Goal: Transaction & Acquisition: Purchase product/service

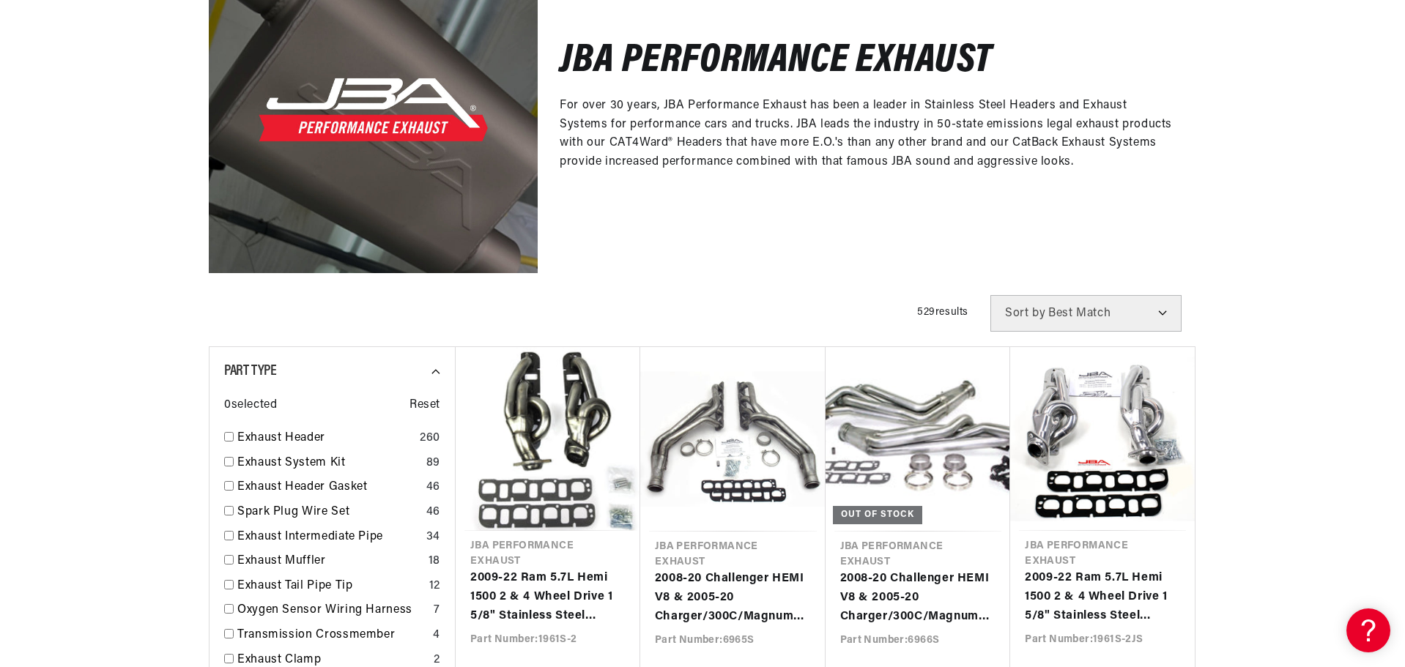
scroll to position [244, 0]
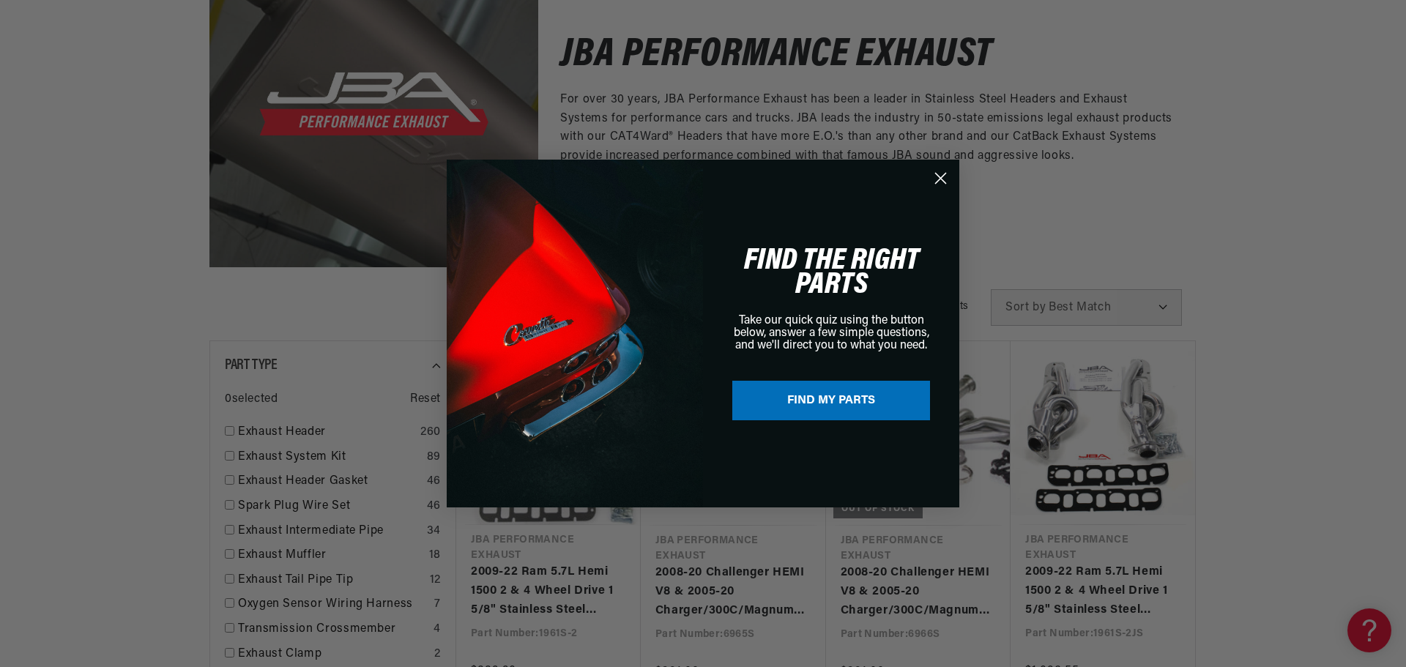
click at [947, 174] on circle "Close dialog" at bounding box center [941, 178] width 24 height 24
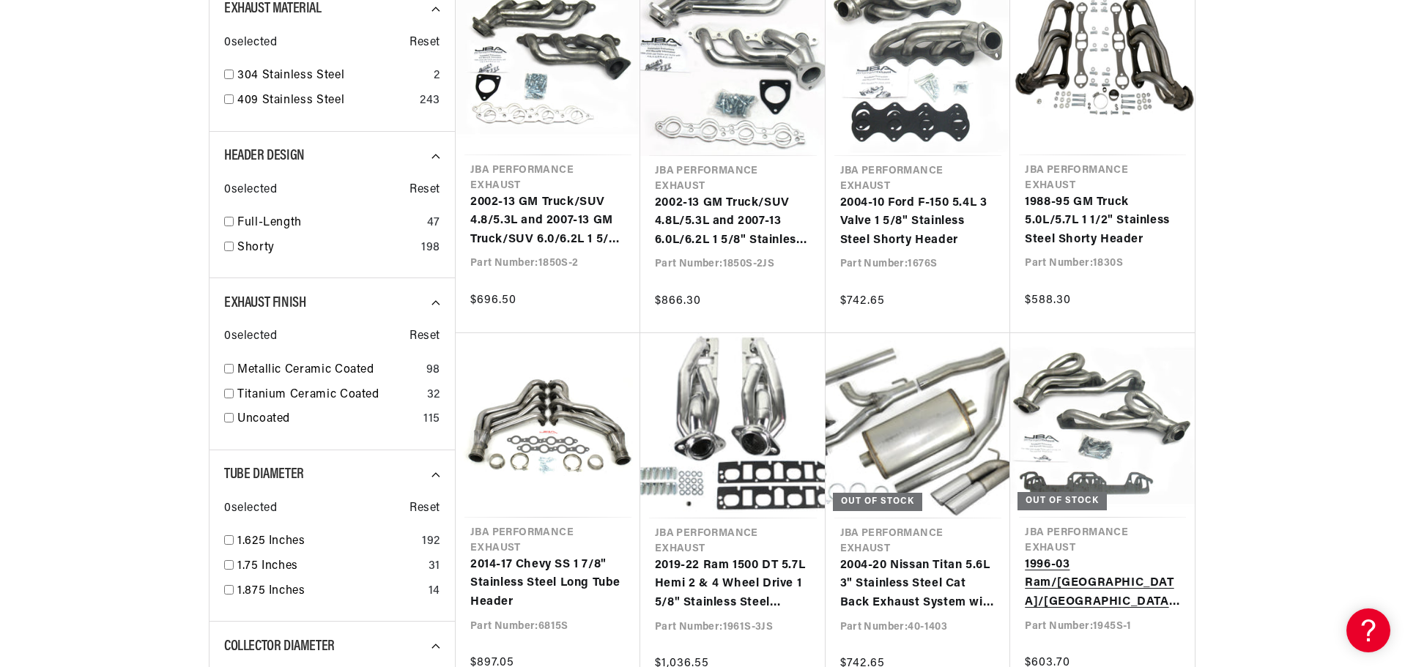
scroll to position [0, 0]
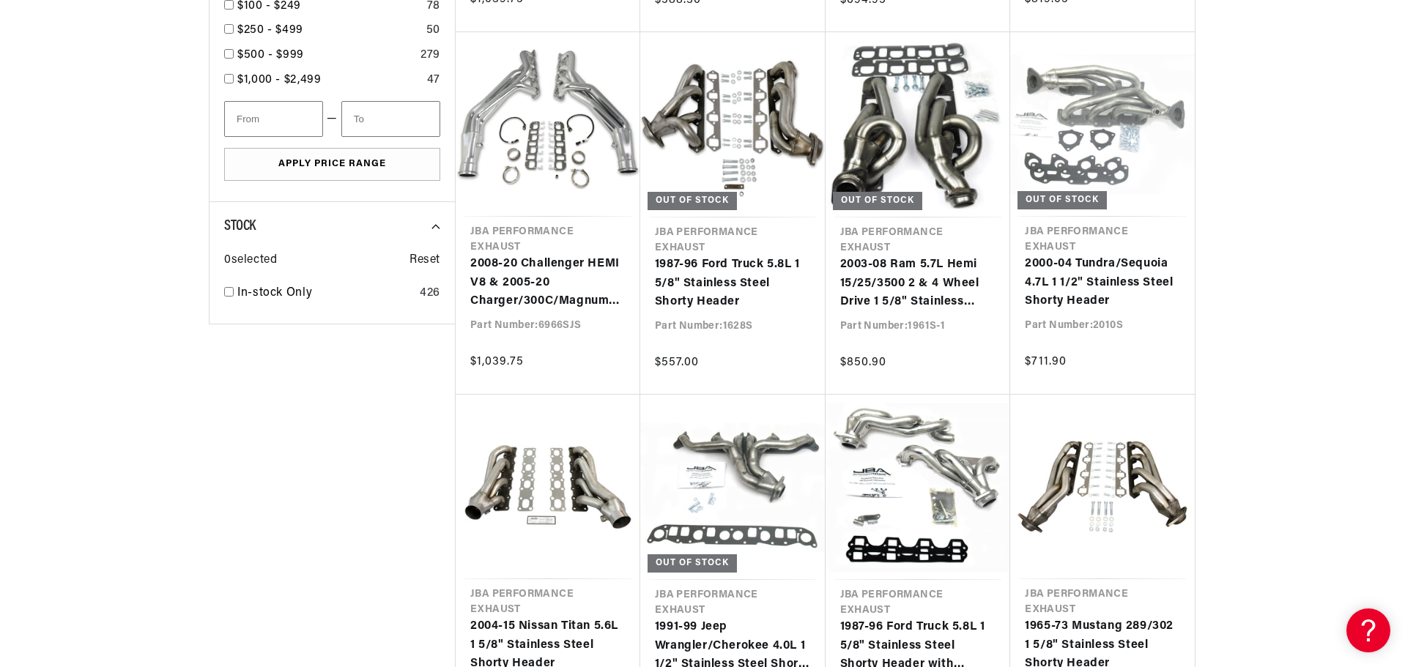
scroll to position [2075, 0]
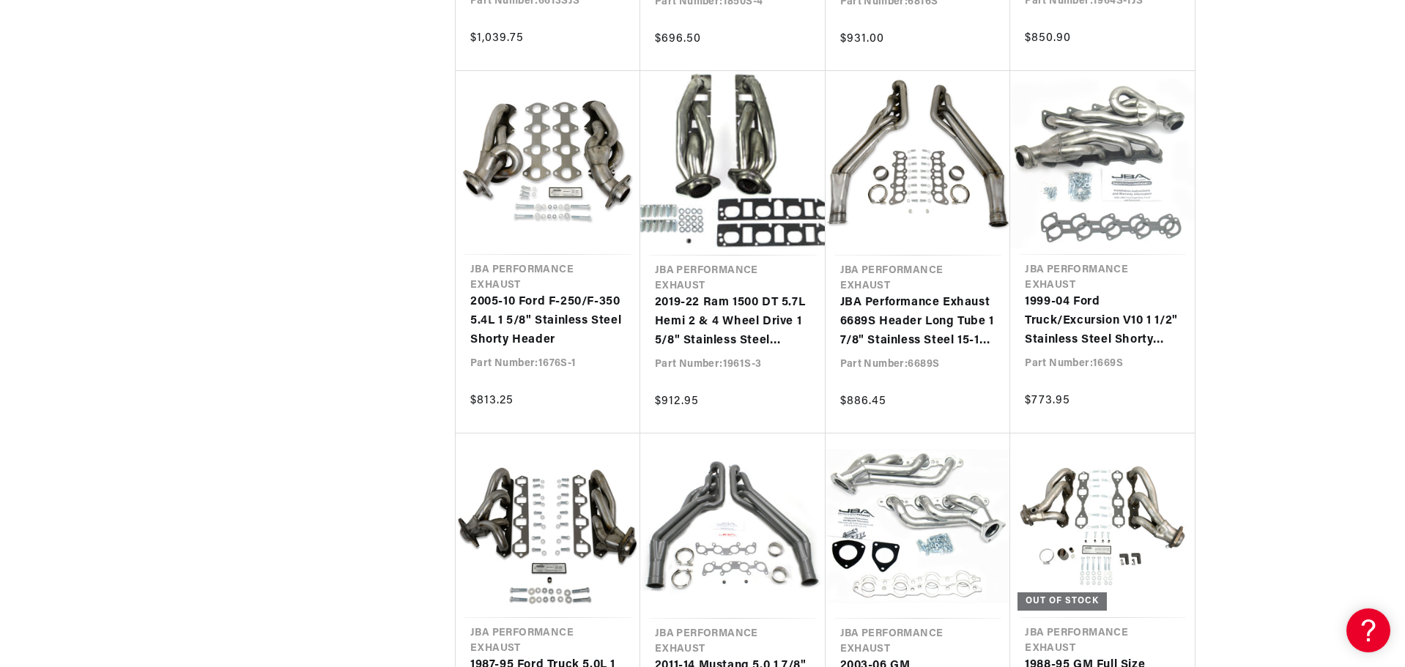
scroll to position [0, 444]
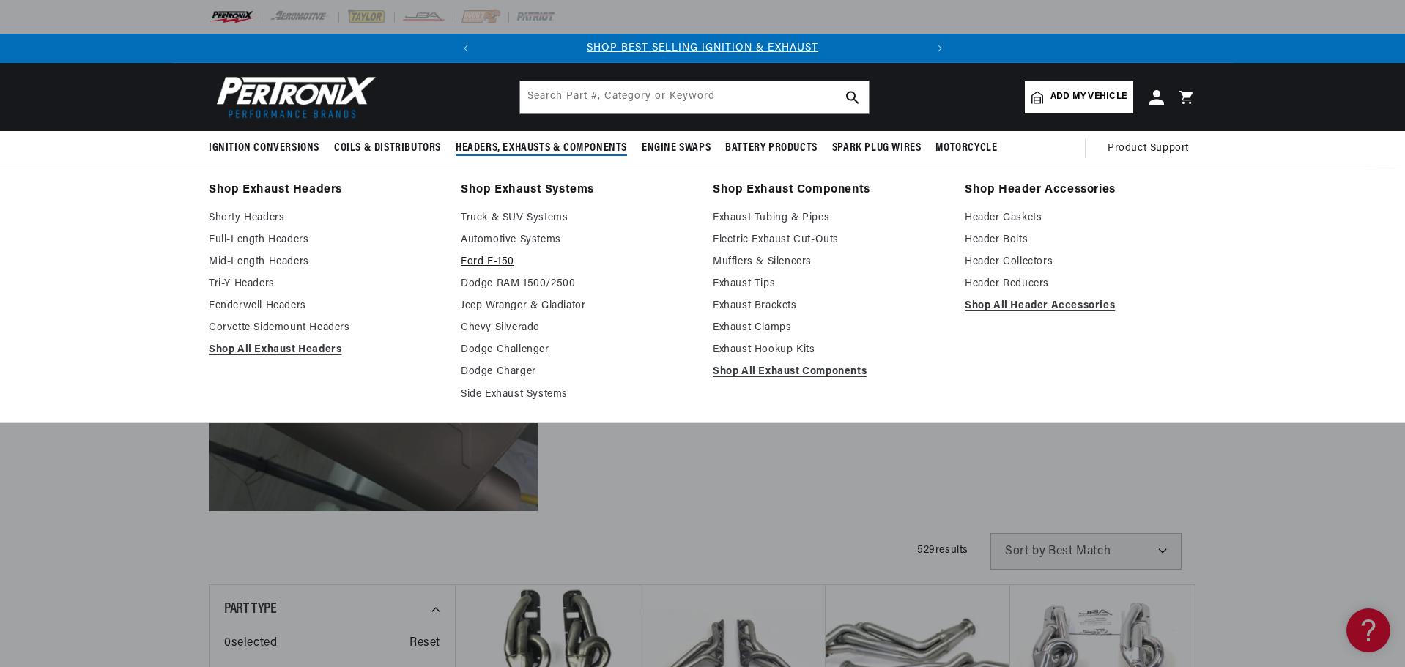
click at [502, 260] on link "Ford F-150" at bounding box center [576, 262] width 231 height 18
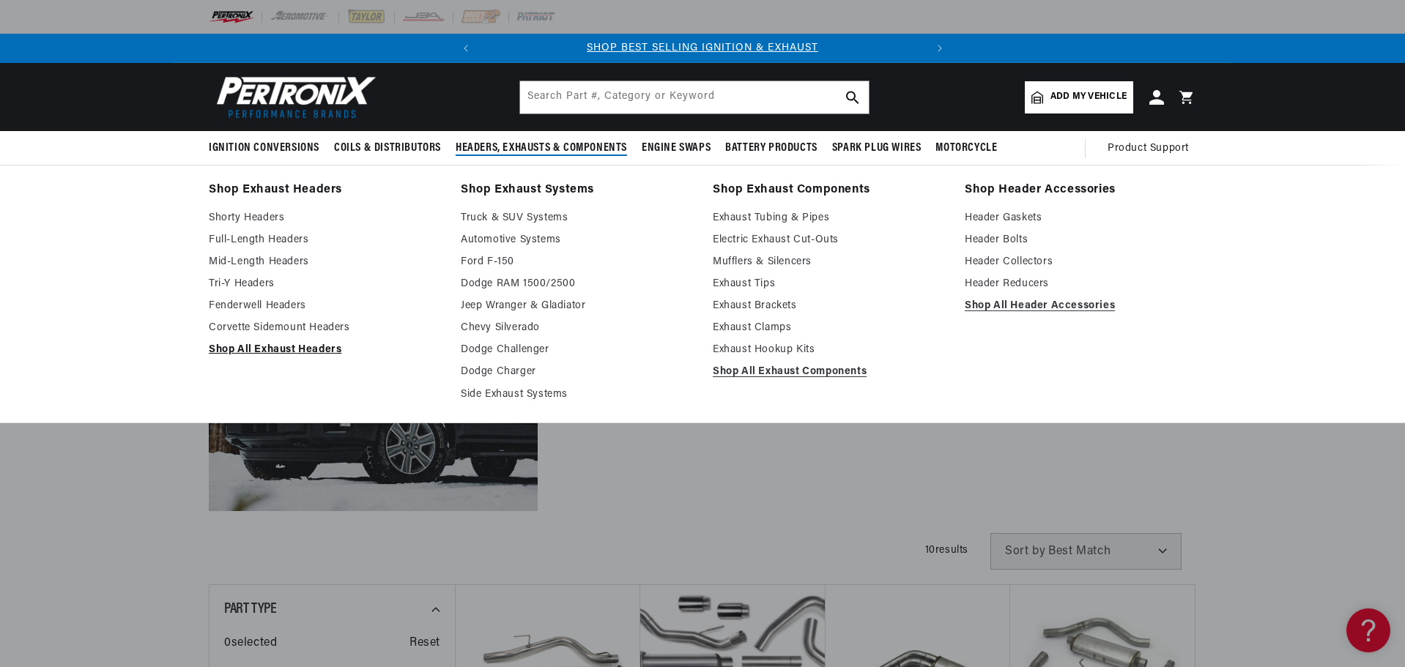
click at [272, 346] on link "Shop All Exhaust Headers" at bounding box center [324, 350] width 231 height 18
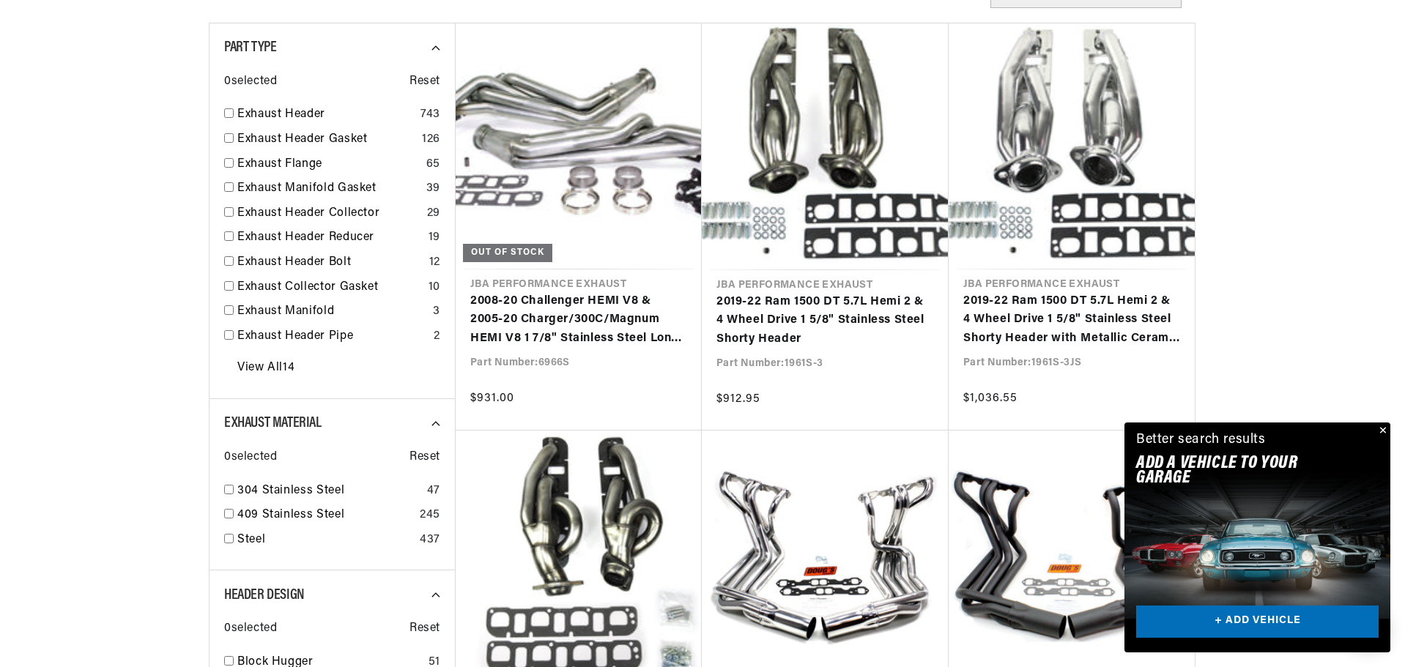
scroll to position [610, 0]
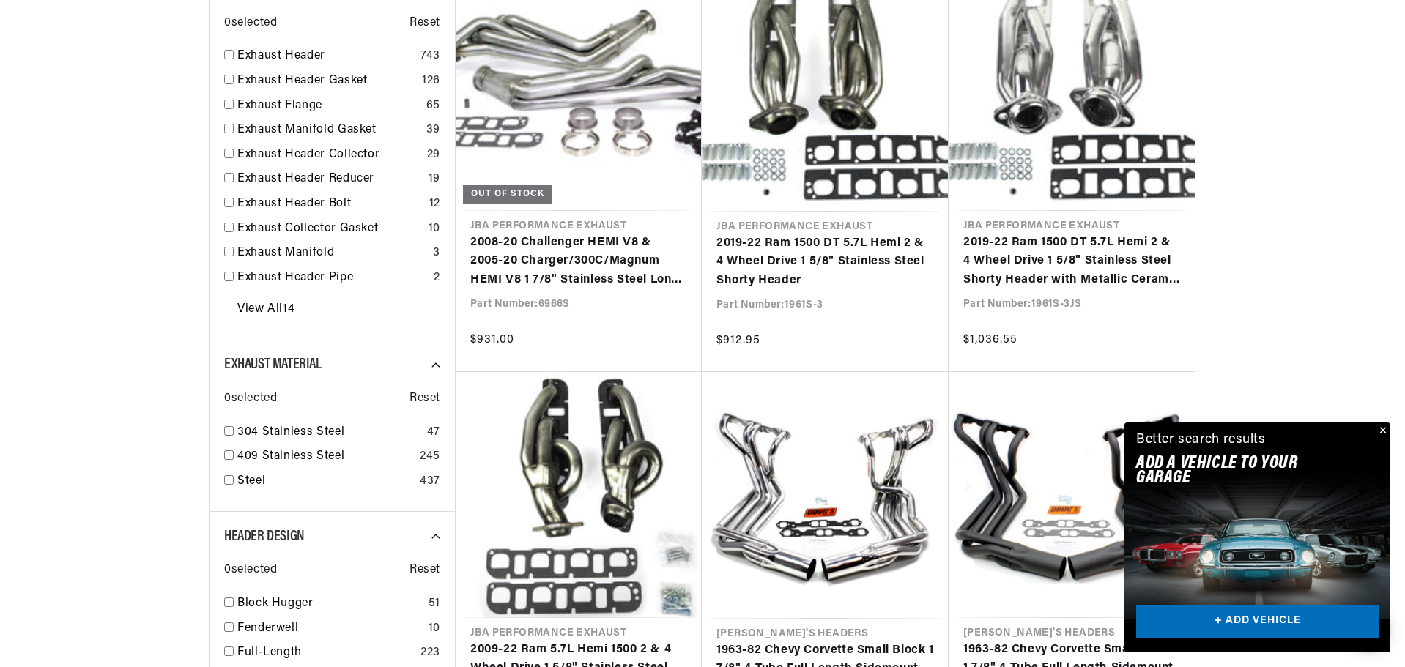
click at [1384, 428] on button "Close" at bounding box center [1382, 432] width 18 height 18
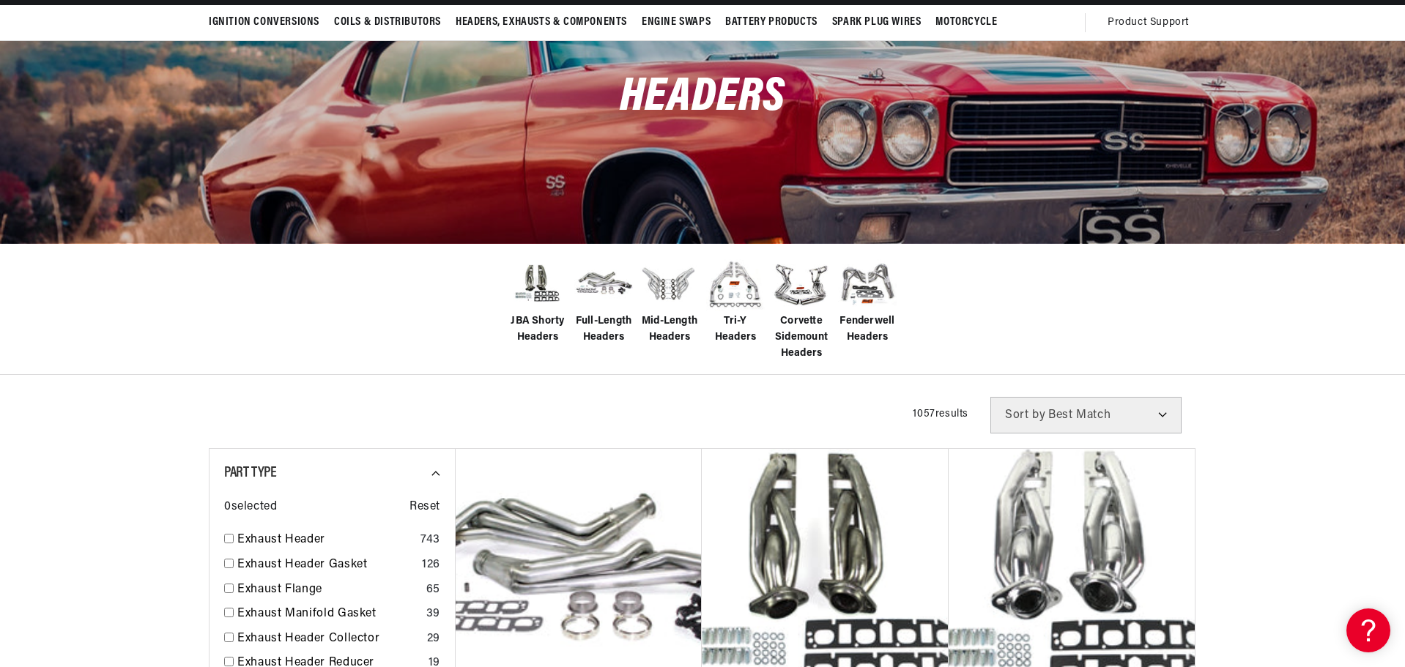
scroll to position [0, 0]
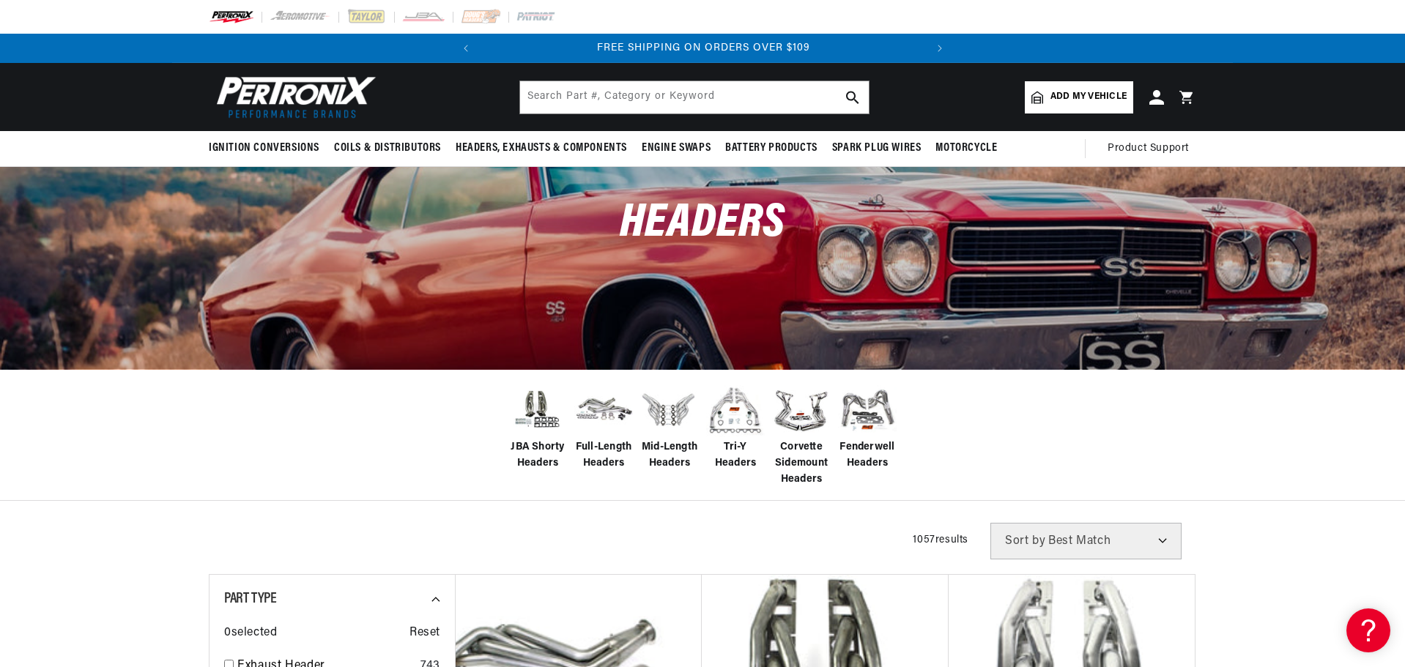
click at [1062, 92] on span "Add my vehicle" at bounding box center [1088, 97] width 76 height 14
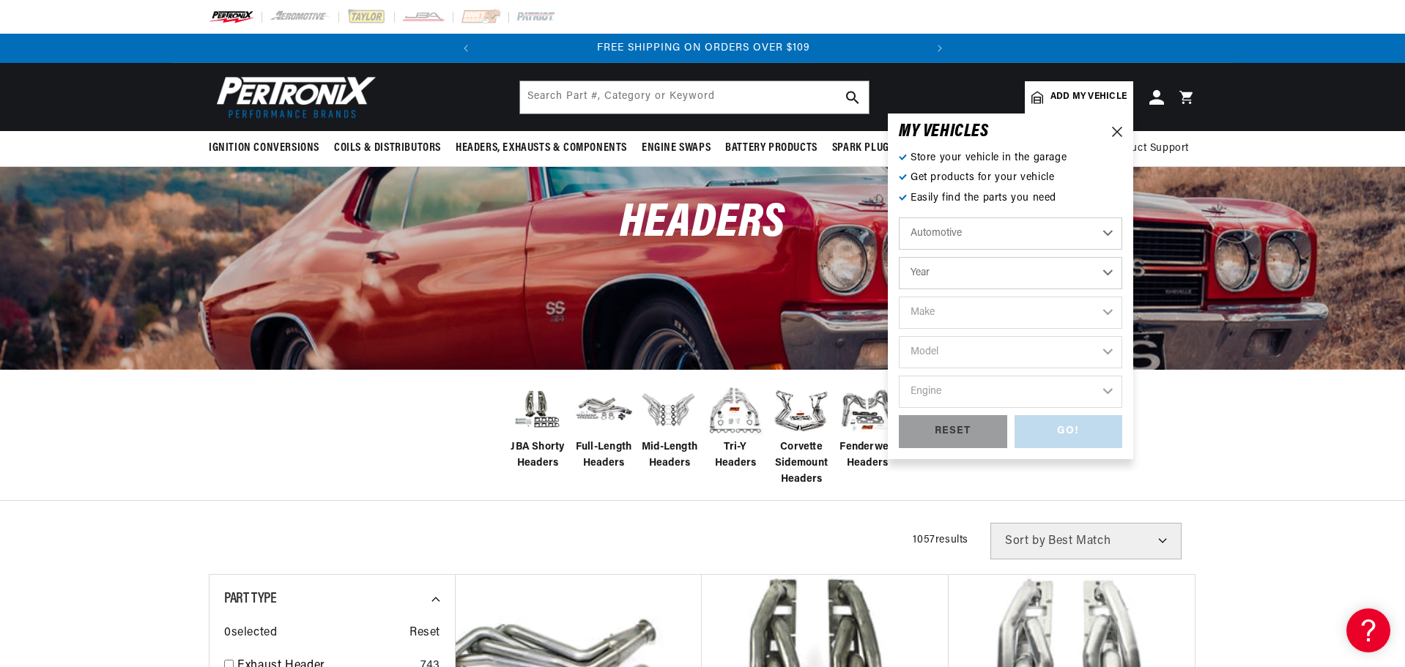
click at [985, 230] on select "Automotive Agricultural Industrial Marine Motorcycle" at bounding box center [1010, 234] width 223 height 32
drag, startPoint x: 972, startPoint y: 269, endPoint x: 971, endPoint y: 283, distance: 13.9
click at [972, 269] on select "Year [DATE] 2025 2024 2023 2022 2021 2020 2019 2018 2017 2016 2015 2014 2013 20…" at bounding box center [1010, 273] width 223 height 32
select select "2025"
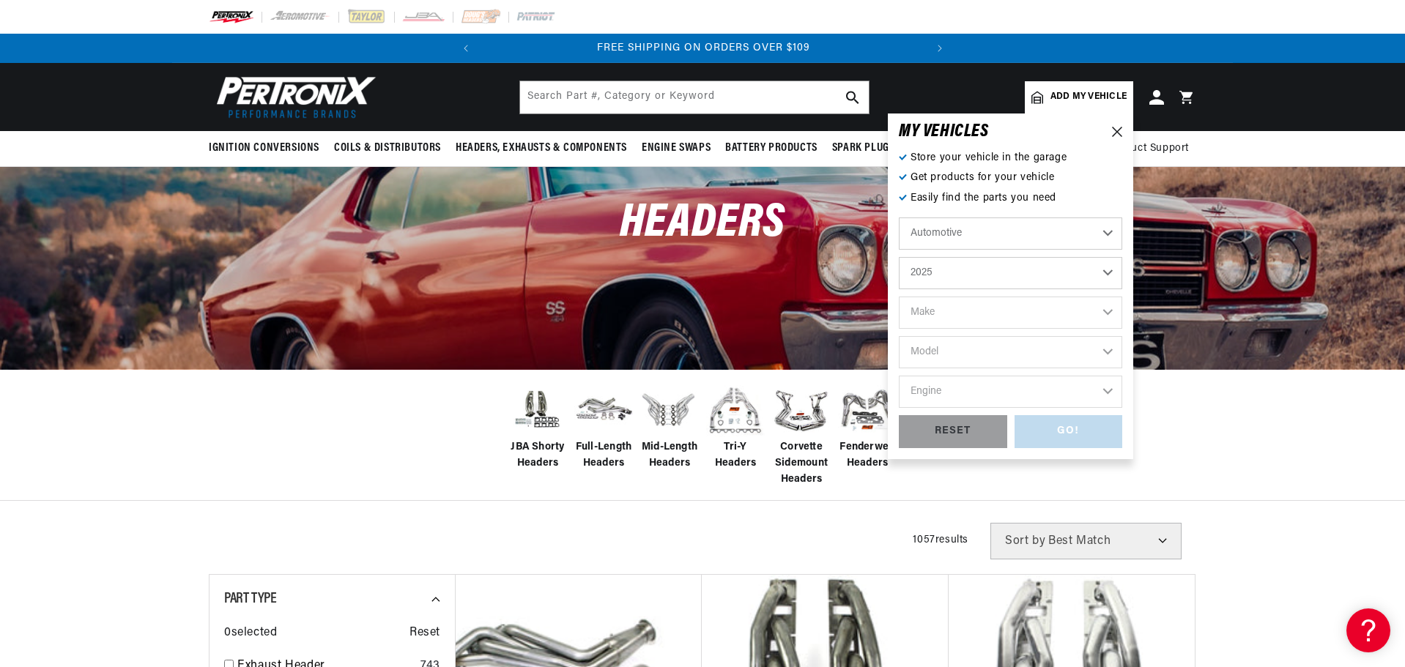
click at [899, 257] on select "Year [DATE] 2025 2024 2023 2022 2021 2020 2019 2018 2017 2016 2015 2014 2013 20…" at bounding box center [1010, 273] width 223 height 32
select select "2025"
click at [969, 311] on select "Make Ford" at bounding box center [1010, 313] width 223 height 32
select select "Ford"
click at [899, 297] on select "Make Ford" at bounding box center [1010, 313] width 223 height 32
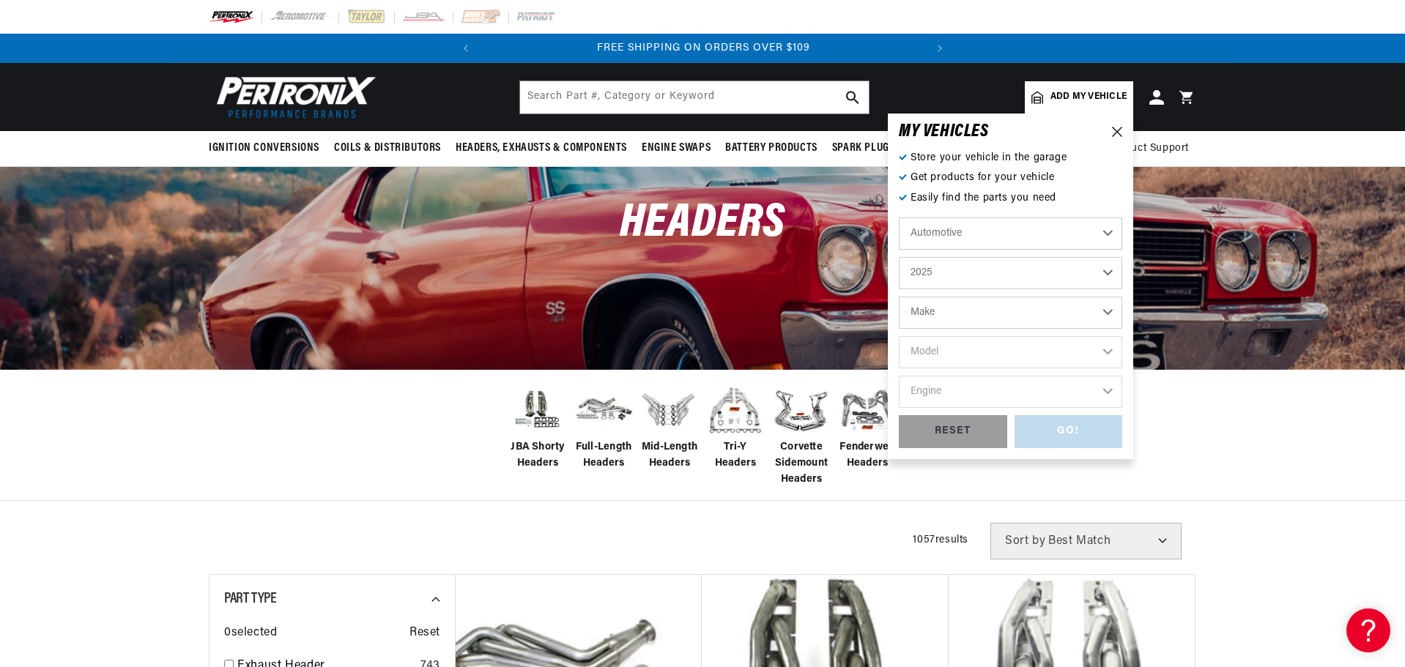
select select "Ford"
click at [967, 345] on select "Model E-350 Super Duty E-450 Super Duty F-250 Super Duty F-350 Super Duty F-600…" at bounding box center [1010, 352] width 223 height 32
click at [1020, 343] on select "Model E-350 Super Duty E-450 Super Duty F-250 Super Duty F-350 Super Duty F-600…" at bounding box center [1010, 352] width 223 height 32
click at [1041, 279] on select "2026 2025 2024 2023 2022 2021 2020 2019 2018 2017 2016 2015 2014 2013 2012 2011…" at bounding box center [1010, 273] width 223 height 32
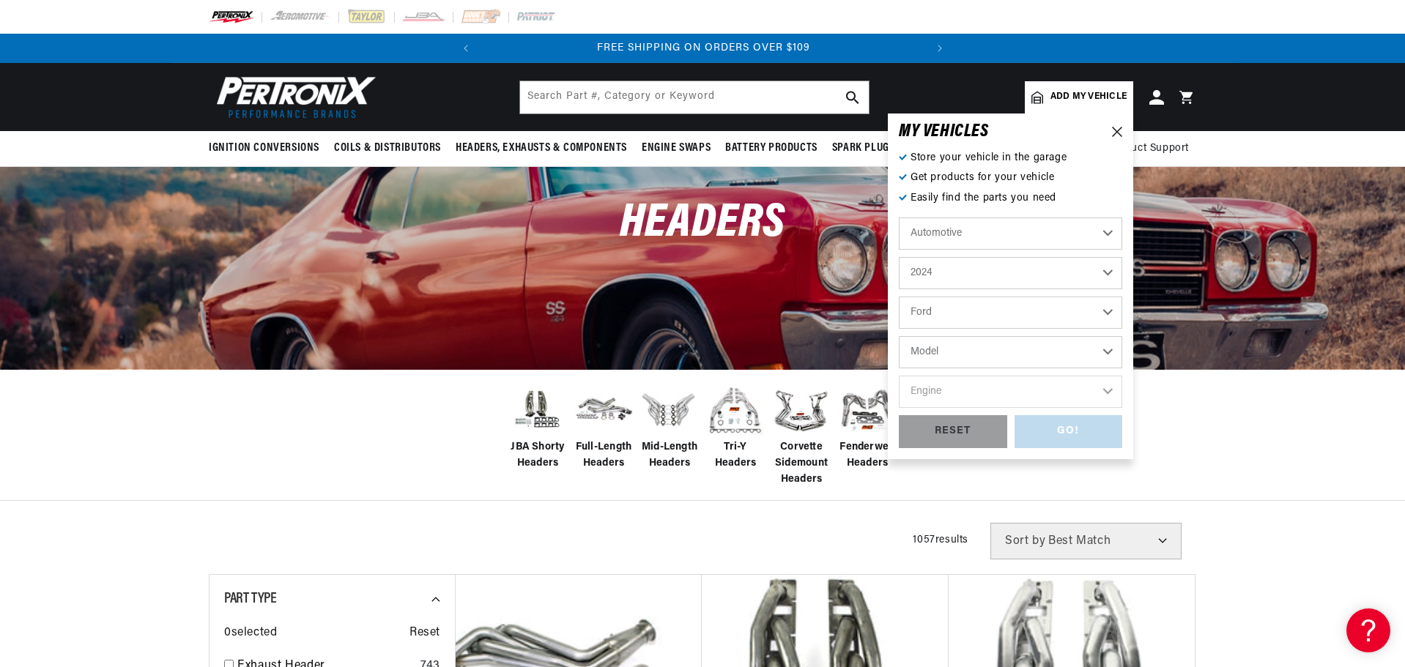
click at [899, 257] on select "2026 2025 2024 2023 2022 2021 2020 2019 2018 2017 2016 2015 2014 2013 2012 2011…" at bounding box center [1010, 273] width 223 height 32
click at [988, 341] on select "Model E-350 Super Duty E-450 Super Duty F-250 Super Duty F-350 Super Duty F-600…" at bounding box center [1010, 352] width 223 height 32
click at [992, 319] on select "Chevrolet Ford" at bounding box center [1010, 313] width 223 height 32
click at [1008, 267] on select "2026 2025 2024 2023 2022 2021 2020 2019 2018 2017 2016 2015 2014 2013 2012 2011…" at bounding box center [1010, 273] width 223 height 32
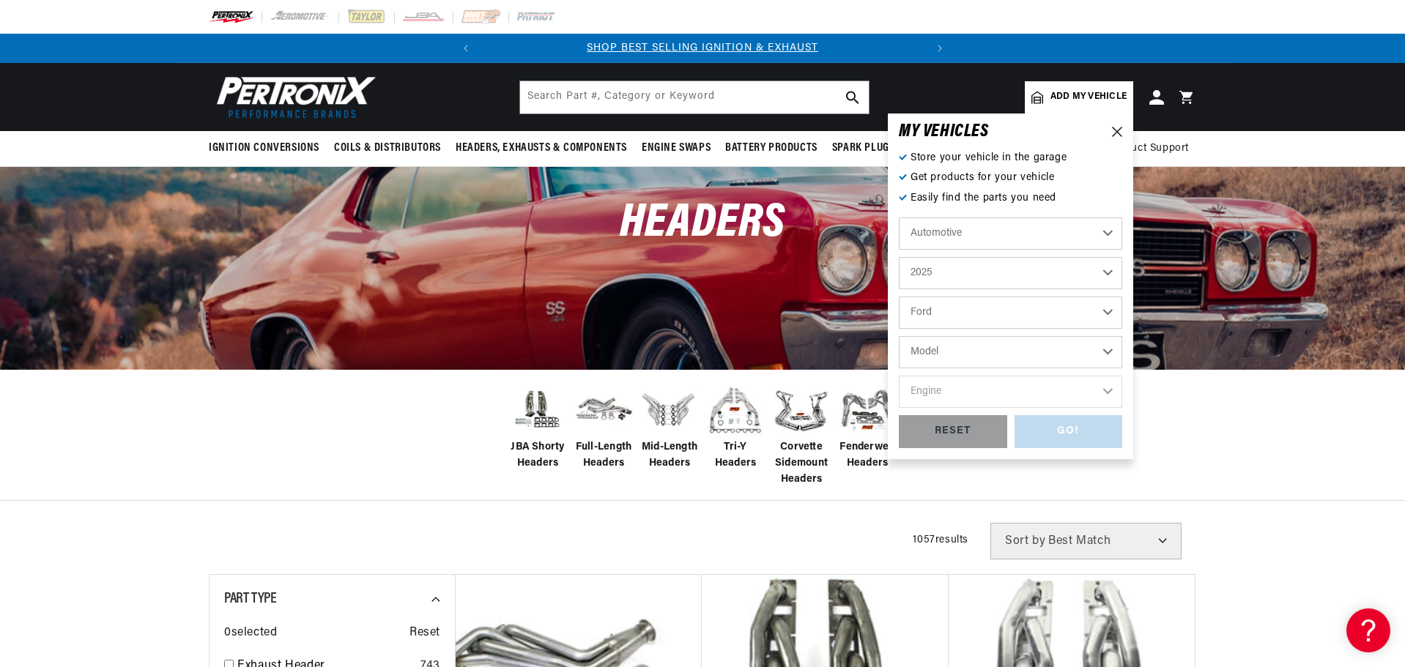
click at [899, 257] on select "2026 2025 2024 2023 2022 2021 2020 2019 2018 2017 2016 2015 2014 2013 2012 2011…" at bounding box center [1010, 273] width 223 height 32
select select "2025"
click at [979, 346] on select "Model E-350 Super Duty E-450 Super Duty F-250 Super Duty F-350 Super Duty F-600…" at bounding box center [1010, 352] width 223 height 32
click at [899, 336] on select "Model E-350 Super Duty E-450 Super Duty F-250 Super Duty F-350 Super Duty F-600…" at bounding box center [1010, 352] width 223 height 32
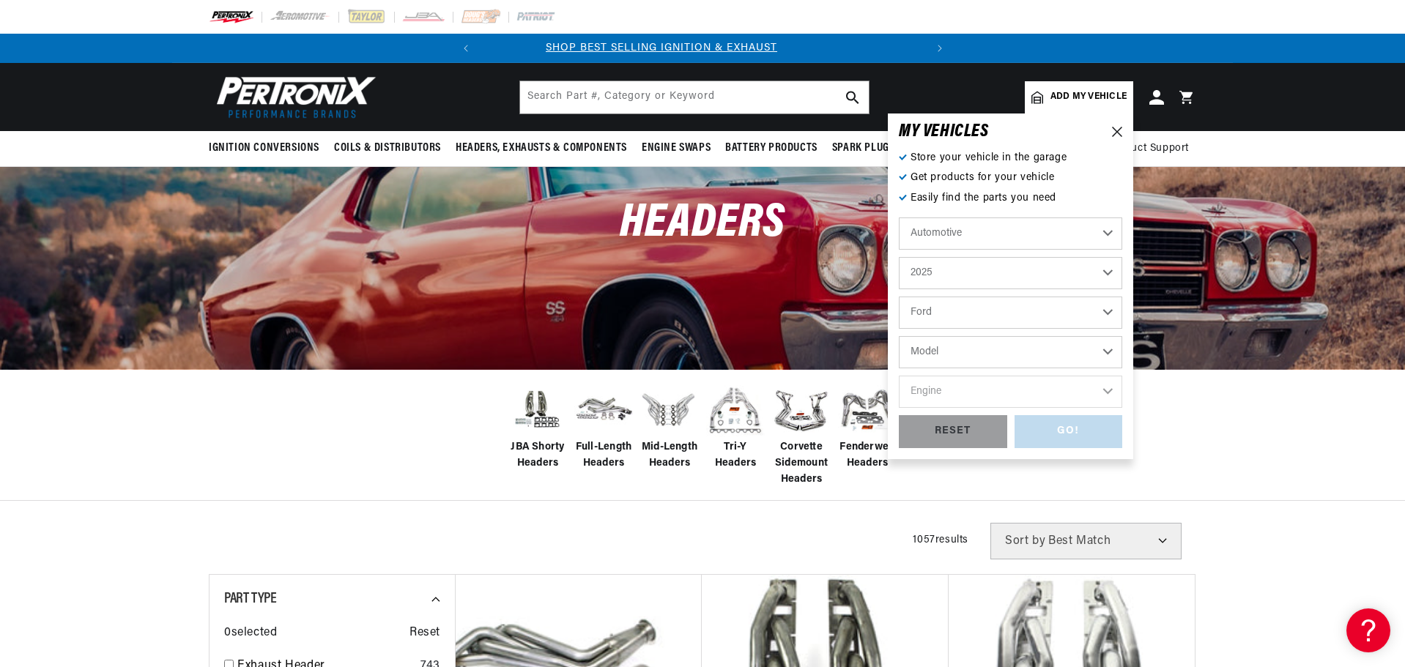
scroll to position [0, 0]
click at [940, 437] on div "RESET" at bounding box center [953, 431] width 108 height 33
select select "Year"
select select "Make"
click at [1117, 130] on icon at bounding box center [1117, 132] width 10 height 10
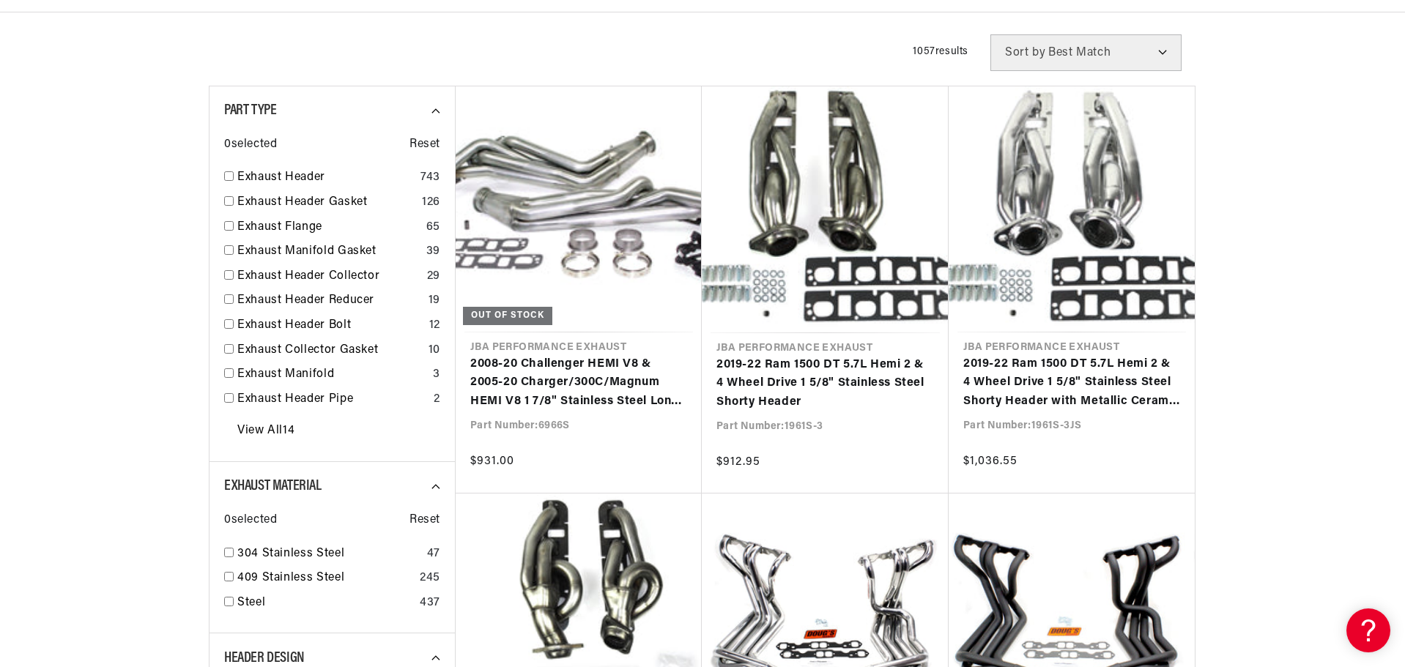
scroll to position [0, 444]
click at [229, 176] on input "checkbox" at bounding box center [229, 176] width 10 height 10
checkbox input "true"
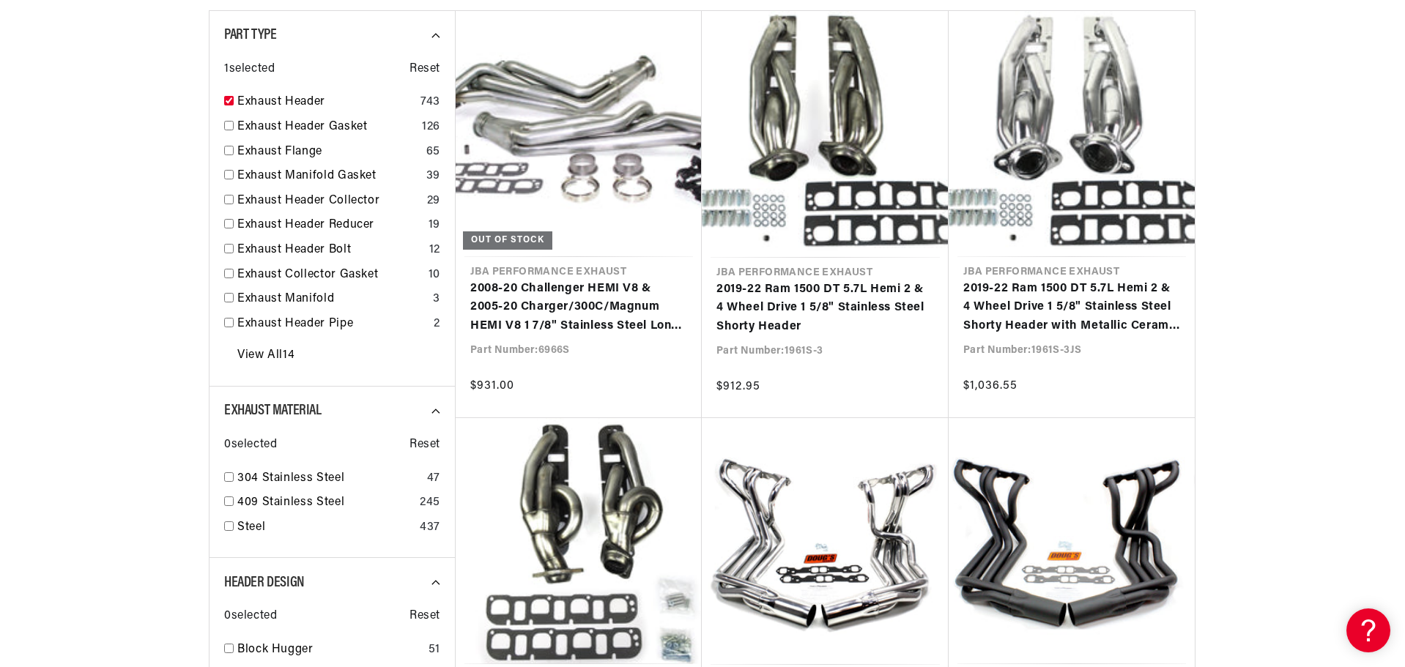
scroll to position [610, 0]
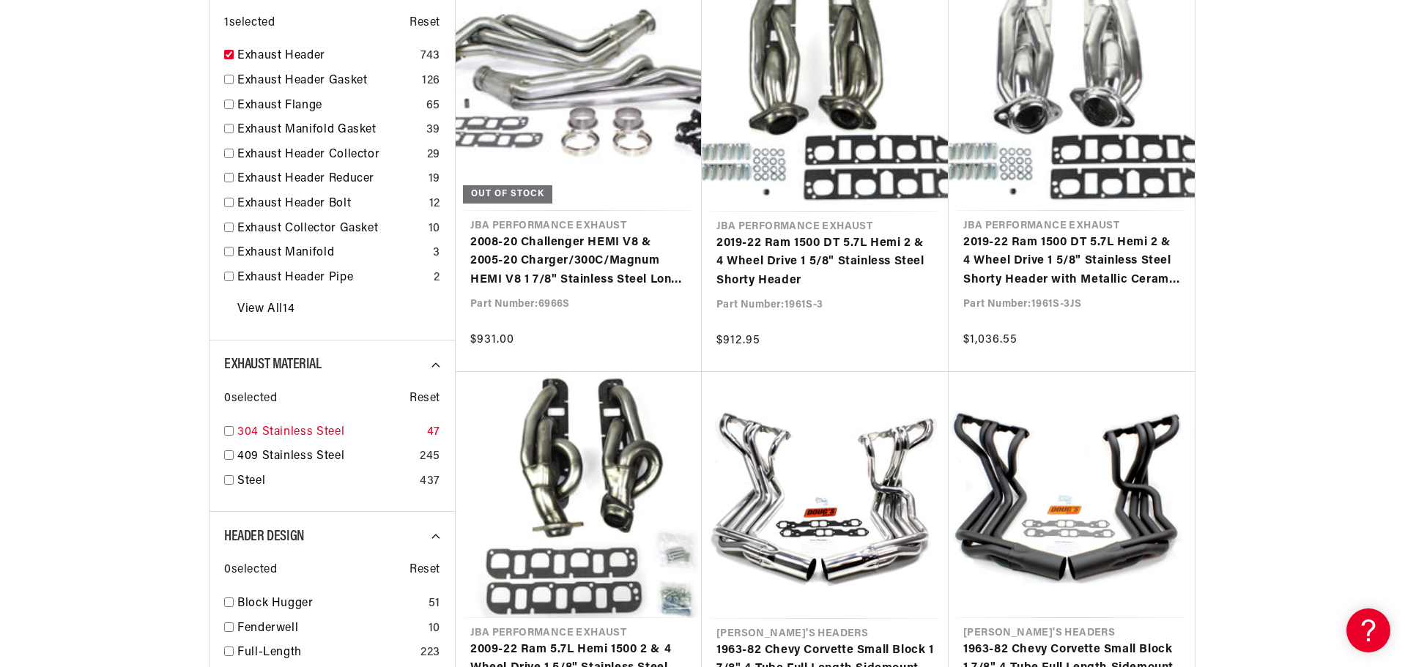
click at [228, 432] on input "checkbox" at bounding box center [229, 431] width 10 height 10
checkbox input "true"
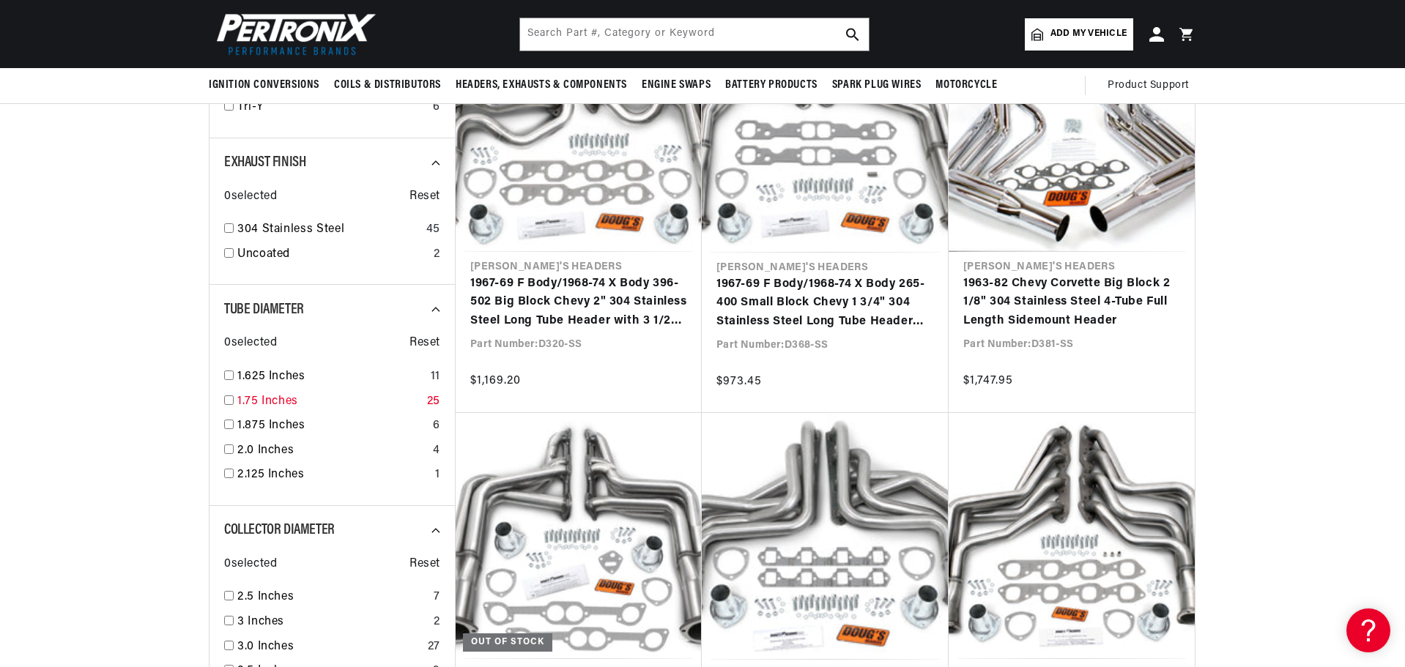
click at [230, 397] on input "checkbox" at bounding box center [229, 401] width 10 height 10
checkbox input "true"
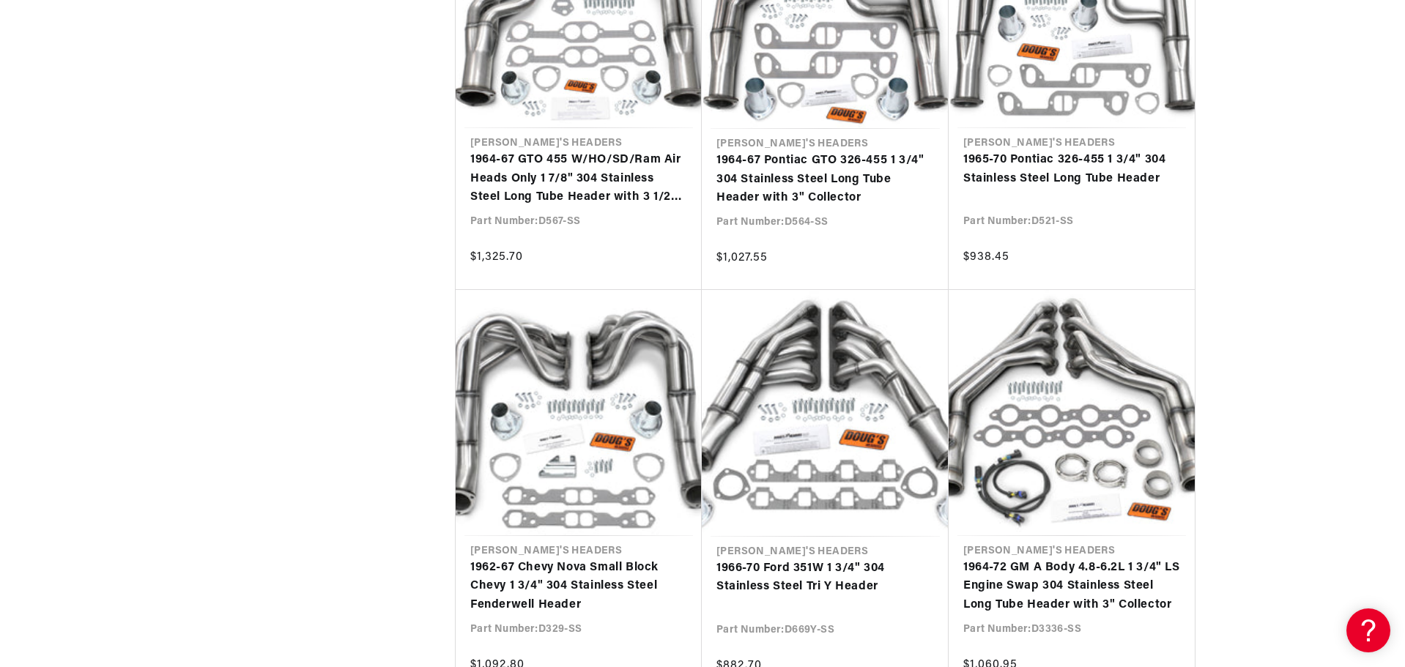
scroll to position [0, 444]
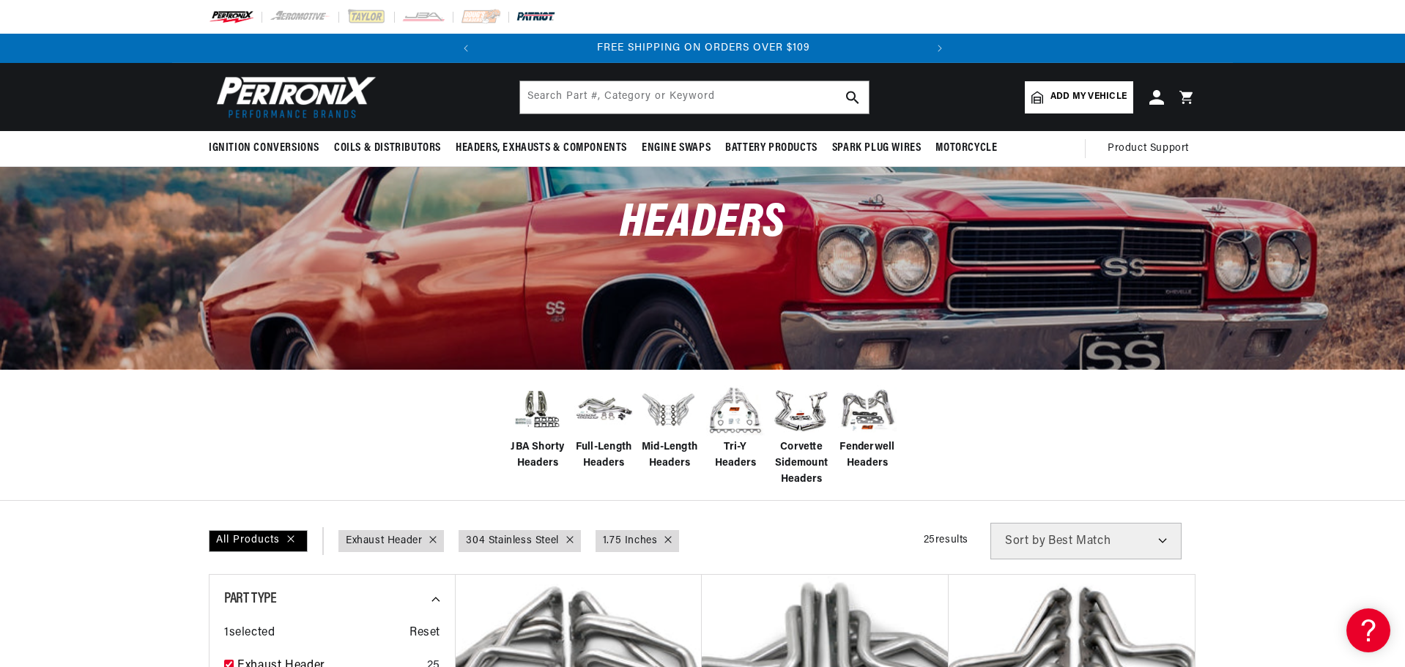
click at [534, 14] on img at bounding box center [536, 17] width 40 height 16
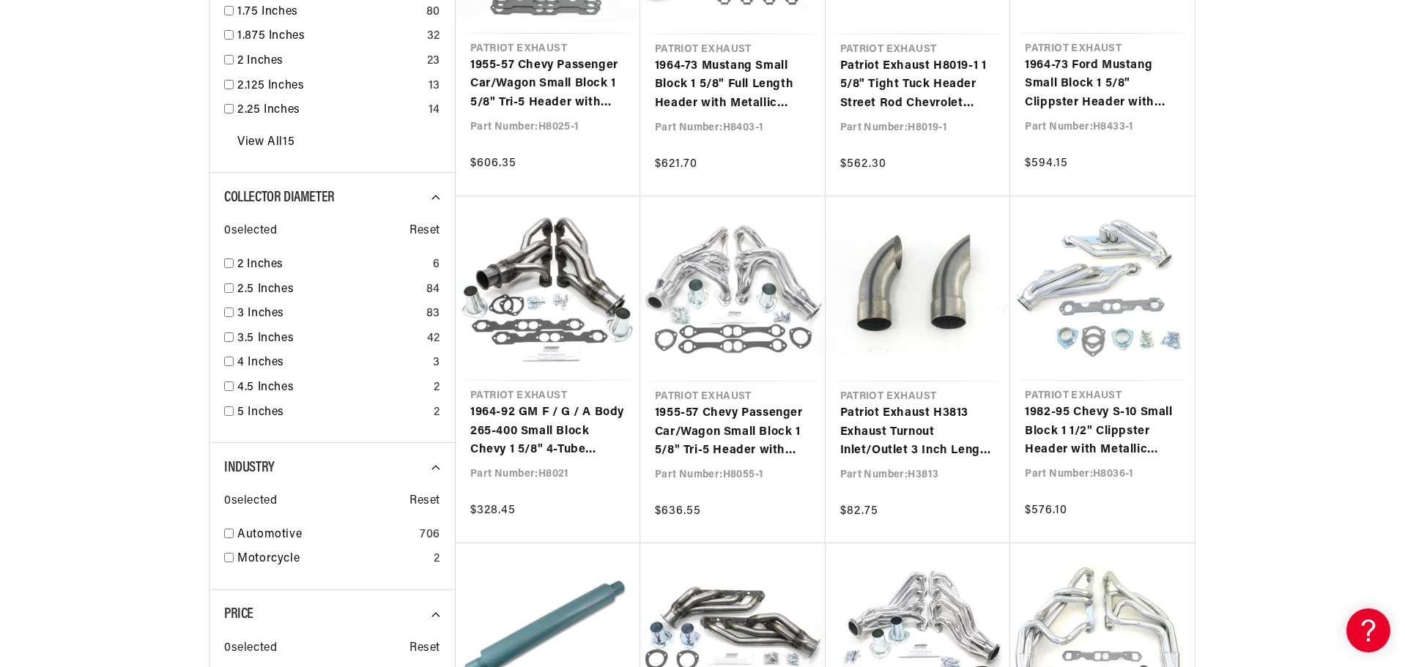
scroll to position [1831, 0]
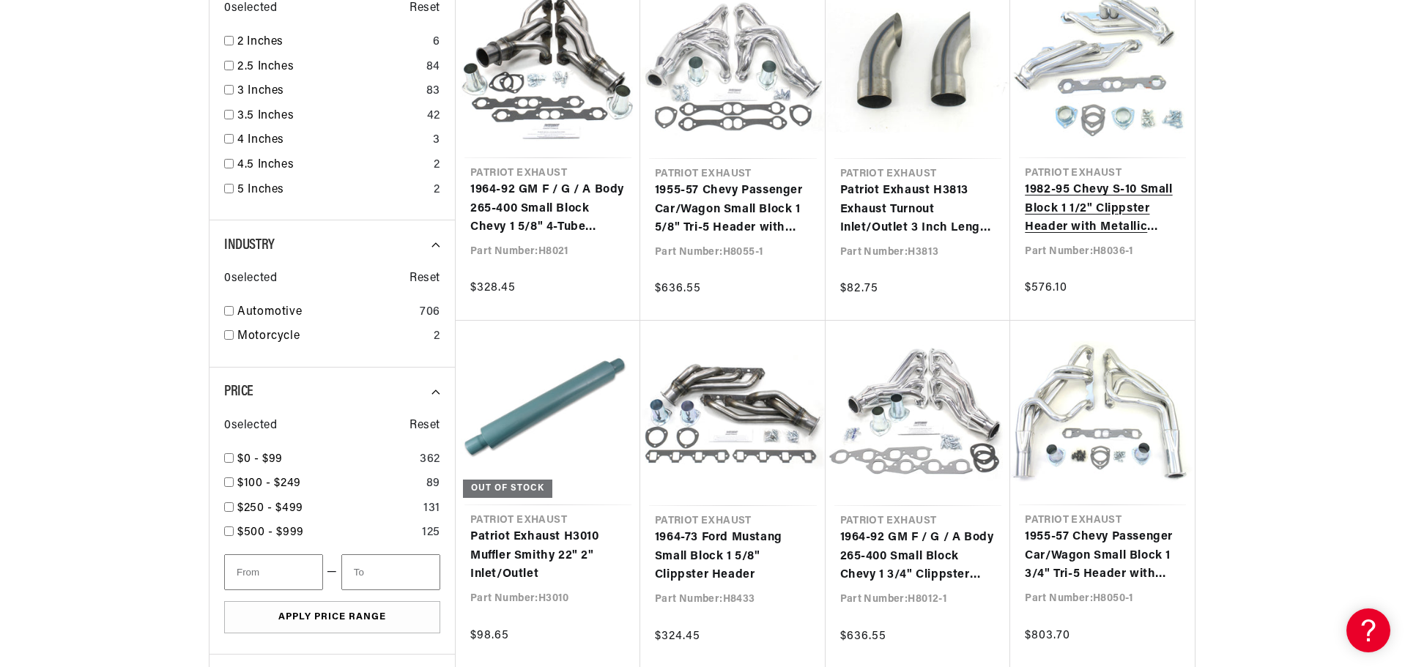
scroll to position [2197, 0]
